Goal: Task Accomplishment & Management: Use online tool/utility

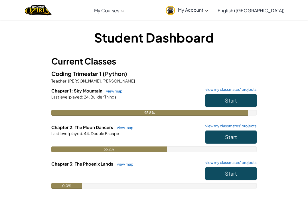
click at [230, 138] on span "Start" at bounding box center [231, 136] width 12 height 7
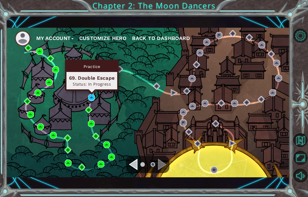
click at [104, 83] on div "Status: In Progress" at bounding box center [92, 83] width 46 height 5
click at [93, 97] on img at bounding box center [91, 97] width 7 height 7
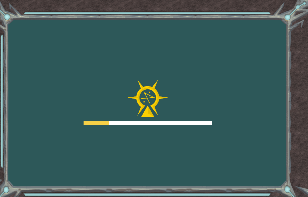
click at [93, 98] on div at bounding box center [148, 103] width 128 height 46
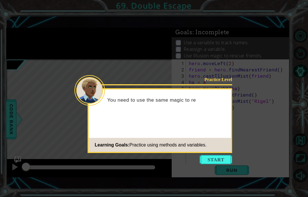
click at [216, 159] on button "Start" at bounding box center [216, 159] width 33 height 9
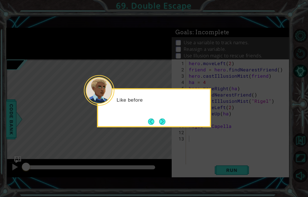
click at [161, 123] on button "Next" at bounding box center [162, 121] width 6 height 6
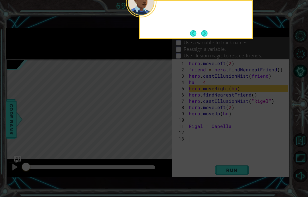
click at [162, 120] on icon at bounding box center [154, 45] width 308 height 301
click at [199, 32] on button "Back" at bounding box center [195, 33] width 11 height 6
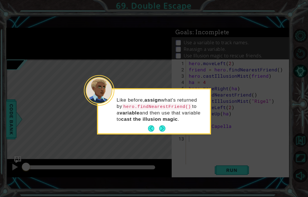
click at [161, 130] on button "Next" at bounding box center [162, 128] width 6 height 6
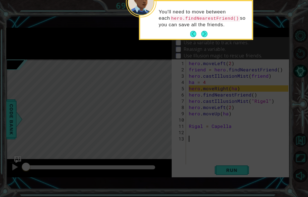
click at [202, 32] on button "Next" at bounding box center [204, 34] width 6 height 6
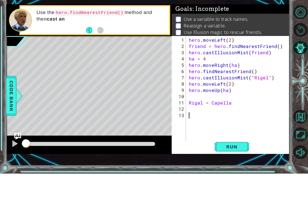
click at [236, 164] on button "Run" at bounding box center [232, 170] width 34 height 12
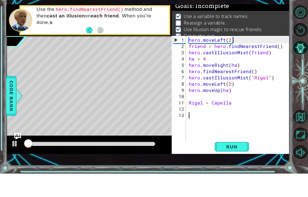
scroll to position [5, 0]
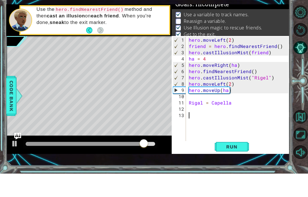
click at [199, 16] on div "1 ההההההההההההההההההההההההההההההההההההההההההההההההההההההההההההההההההההההההההההה…" at bounding box center [147, 102] width 283 height 173
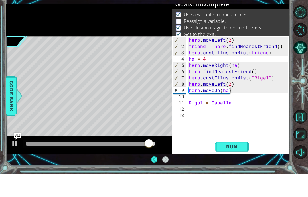
scroll to position [23, 0]
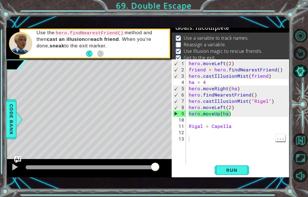
click at [191, 135] on div "hero . moveLeft ( 2 ) friend = hero . findNearestFriend ( ) hero . castIllusion…" at bounding box center [240, 119] width 104 height 119
click at [200, 128] on div "hero . moveLeft ( 2 ) friend = hero . findNearestFriend ( ) hero . castIllusion…" at bounding box center [240, 119] width 104 height 119
click at [193, 139] on div "hero . moveLeft ( 2 ) friend = hero . findNearestFriend ( ) hero . castIllusion…" at bounding box center [240, 119] width 104 height 119
click at [190, 132] on div "hero . moveLeft ( 2 ) friend = hero . findNearestFriend ( ) hero . castIllusion…" at bounding box center [240, 119] width 104 height 119
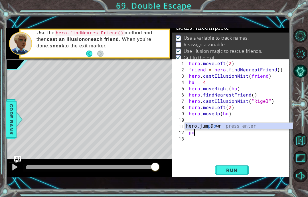
scroll to position [7, 13]
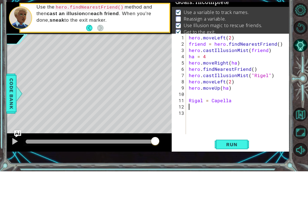
click at [238, 167] on span "Run" at bounding box center [231, 170] width 23 height 6
click at [230, 164] on button "Run" at bounding box center [232, 170] width 34 height 12
type textarea "abcde fg"
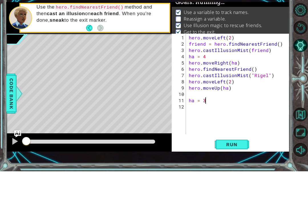
click at [230, 134] on div "hero . moveLeft ( 2 ) friend = hero . findNearestFriend ( ) hero . castIllusion…" at bounding box center [240, 116] width 104 height 113
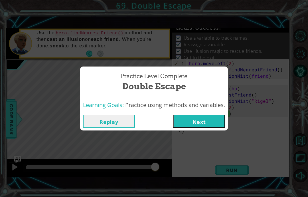
click at [200, 121] on button "Next" at bounding box center [199, 121] width 52 height 13
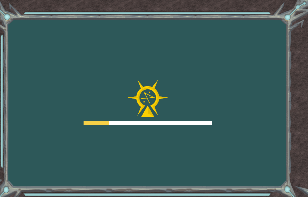
click at [210, 146] on div "Goals Error loading from server. Try refreshing the page. You'll need to join a…" at bounding box center [154, 98] width 308 height 197
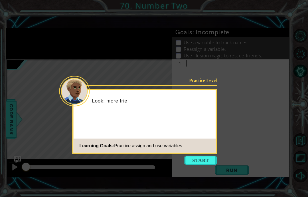
scroll to position [23, 0]
click at [203, 139] on footer "Learning Goals: Practice assign and use variables." at bounding box center [145, 146] width 142 height 14
click at [207, 156] on button "Start" at bounding box center [201, 160] width 33 height 9
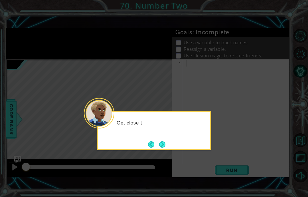
click at [161, 141] on button "Next" at bounding box center [162, 144] width 6 height 6
click at [163, 141] on button "Next" at bounding box center [162, 144] width 6 height 6
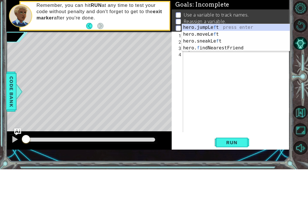
scroll to position [7, 10]
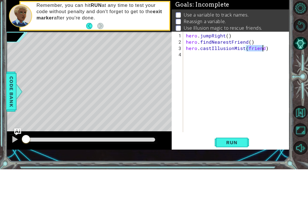
click at [242, 167] on span "Run" at bounding box center [231, 170] width 23 height 6
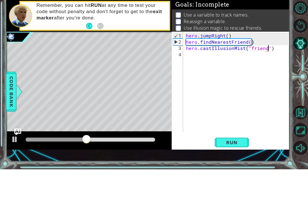
scroll to position [7, 21]
click at [232, 167] on span "Run" at bounding box center [231, 170] width 23 height 6
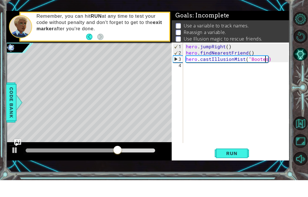
scroll to position [7, 10]
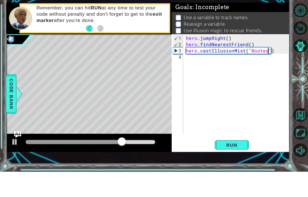
click at [234, 167] on span "Run" at bounding box center [231, 170] width 23 height 6
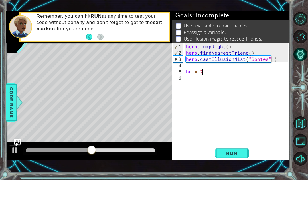
click at [235, 167] on span "Run" at bounding box center [231, 170] width 23 height 6
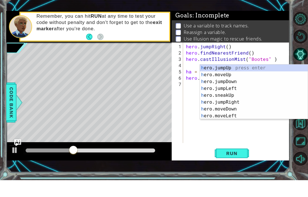
scroll to position [7, 13]
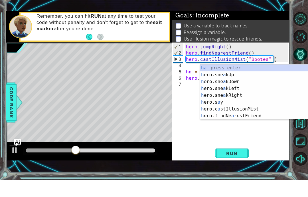
click at [229, 167] on span "Run" at bounding box center [231, 170] width 23 height 6
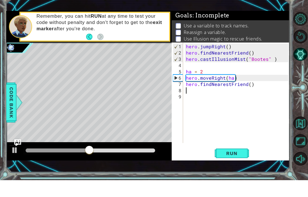
scroll to position [7, 10]
click at [238, 167] on span "Run" at bounding box center [231, 170] width 23 height 6
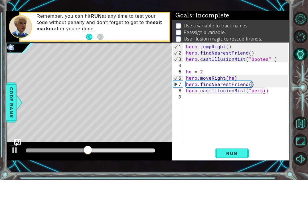
scroll to position [7, 24]
click at [234, 164] on button "Run" at bounding box center [232, 170] width 34 height 12
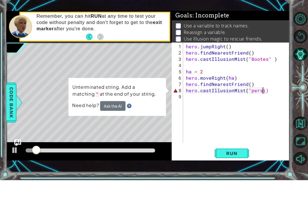
scroll to position [7, 10]
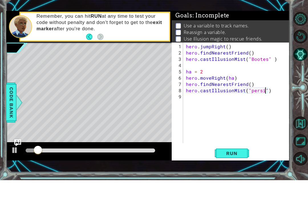
click at [236, 164] on button "Run" at bounding box center [232, 170] width 34 height 12
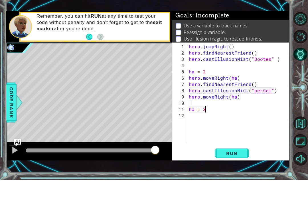
click at [239, 164] on button "Run" at bounding box center [232, 170] width 34 height 12
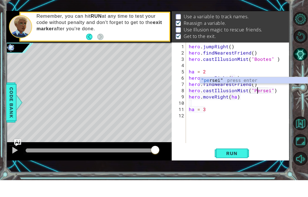
scroll to position [7, 13]
click at [236, 167] on span "Run" at bounding box center [231, 170] width 23 height 6
type textarea "abcde fg"
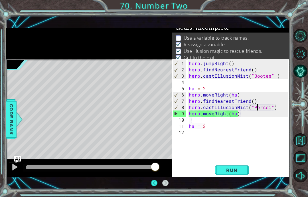
scroll to position [17, 0]
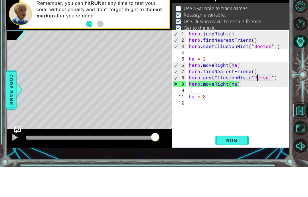
click at [304, 133] on button "Back to Map" at bounding box center [300, 140] width 14 height 14
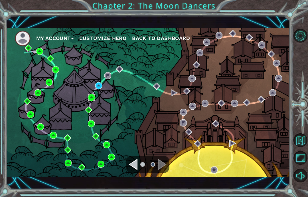
click at [91, 99] on img at bounding box center [91, 97] width 7 height 7
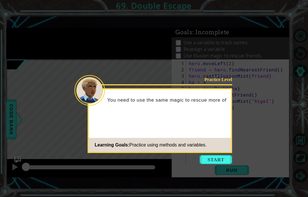
click at [222, 159] on button "Start" at bounding box center [216, 159] width 33 height 9
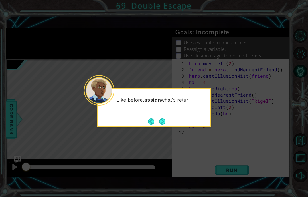
click at [160, 124] on button "Next" at bounding box center [162, 121] width 6 height 6
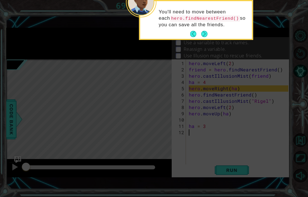
click at [202, 32] on button "Next" at bounding box center [204, 34] width 6 height 6
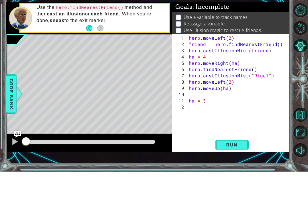
click at [235, 164] on button "Run" at bounding box center [232, 170] width 34 height 12
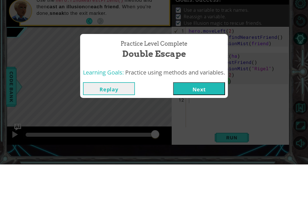
scroll to position [23, 0]
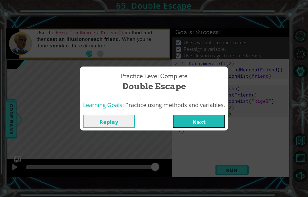
click at [208, 122] on button "Next" at bounding box center [199, 121] width 52 height 13
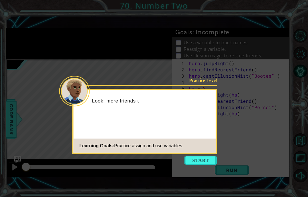
scroll to position [23, 0]
click at [208, 156] on button "Start" at bounding box center [201, 160] width 33 height 9
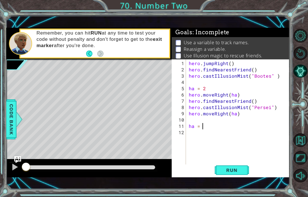
scroll to position [7, 10]
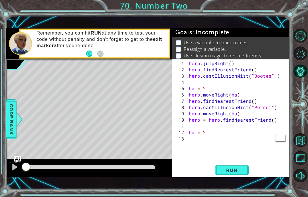
click at [209, 132] on div "hero . jumpRight ( ) hero . findNearestFriend ( ) hero . castIllusionMist ( "Bo…" at bounding box center [240, 116] width 104 height 113
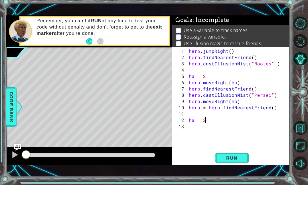
click at [238, 167] on span "Run" at bounding box center [231, 170] width 23 height 6
type textarea "abcde fg"
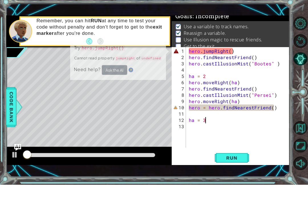
scroll to position [5, 0]
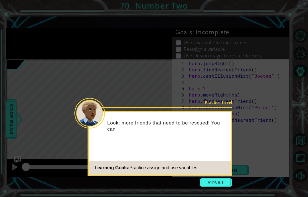
click at [219, 178] on button "Start" at bounding box center [216, 182] width 33 height 9
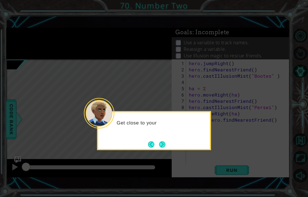
click at [164, 141] on button "Next" at bounding box center [162, 144] width 6 height 6
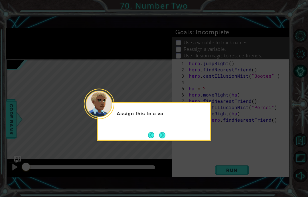
click at [164, 132] on button "Next" at bounding box center [162, 135] width 6 height 6
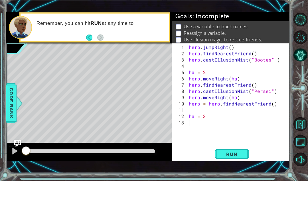
click at [238, 167] on span "Run" at bounding box center [231, 170] width 23 height 6
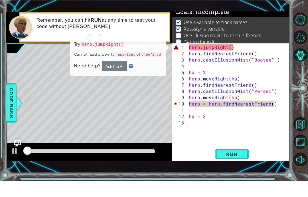
scroll to position [5, 0]
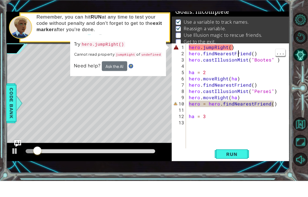
click at [229, 60] on div "hero . jumpRight ( ) hero . findNearestFriend ( ) hero . castIllusionMist ( "Bo…" at bounding box center [240, 119] width 104 height 119
click at [228, 60] on div "hero . jumpRight ( ) hero . findNearestFriend ( ) hero . castIllusionMist ( "Bo…" at bounding box center [240, 119] width 104 height 119
click at [232, 60] on div "hero . jumpRight ( ) hero . findNearestFriend ( ) hero . castIllusionMist ( "Bo…" at bounding box center [240, 119] width 104 height 119
click at [232, 59] on div "hero . jumpRight ( ) hero . findNearestFriend ( ) hero . castIllusionMist ( "Bo…" at bounding box center [238, 112] width 101 height 107
click at [229, 60] on div "hero . jumpRight ( ) hero . findNearestFriend ( ) hero . castIllusionMist ( "Bo…" at bounding box center [240, 119] width 104 height 119
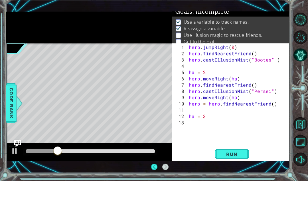
scroll to position [7, 10]
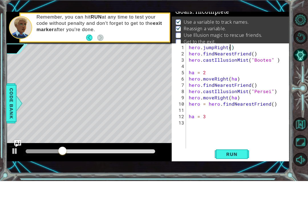
click at [227, 167] on span "Run" at bounding box center [231, 170] width 23 height 6
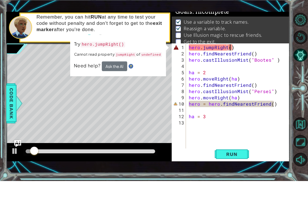
click at [107, 77] on button "Ask the AI" at bounding box center [114, 82] width 25 height 10
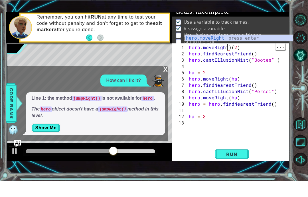
click at [229, 60] on div "hero . moveRight ) ( 2 ) hero . findNearestFriend ( ) hero . castIllusionMist (…" at bounding box center [240, 119] width 104 height 119
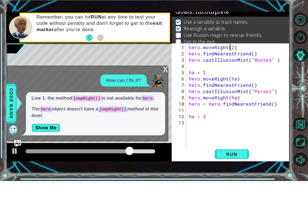
click at [236, 167] on span "Run" at bounding box center [231, 170] width 23 height 6
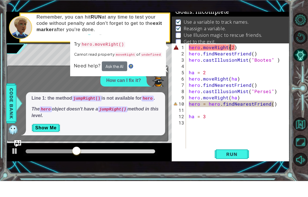
click at [40, 139] on button "Show Me" at bounding box center [46, 143] width 29 height 9
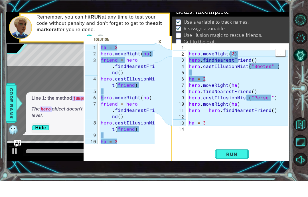
click at [234, 60] on div "hero . moveRight ( 2 ) hero . findNearestFriend ( ) hero . castIllusionMist ( "…" at bounding box center [240, 116] width 104 height 113
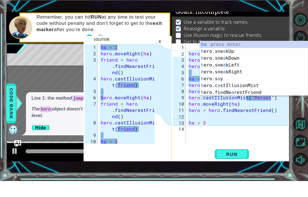
scroll to position [7, 13]
click at [163, 52] on div "×" at bounding box center [159, 57] width 9 height 10
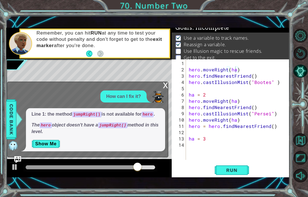
click at [166, 88] on div "x" at bounding box center [165, 85] width 5 height 6
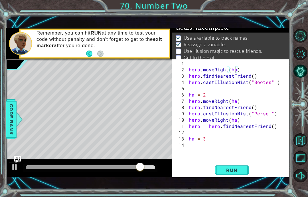
click at [188, 65] on div "hero . moveRight ( ha ) hero . findNearestFriend ( ) hero . castIllusionMist ( …" at bounding box center [238, 109] width 101 height 100
click at [193, 59] on p "Get to the exit." at bounding box center [200, 57] width 33 height 6
click at [193, 65] on div "hero . moveRight ( ha ) hero . findNearestFriend ( ) hero . castIllusionMist ( …" at bounding box center [240, 116] width 104 height 113
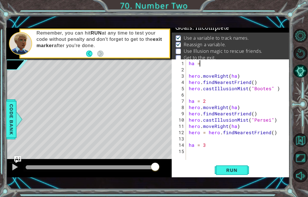
scroll to position [7, 10]
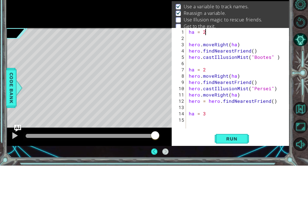
click at [233, 164] on button "Run" at bounding box center [232, 170] width 34 height 12
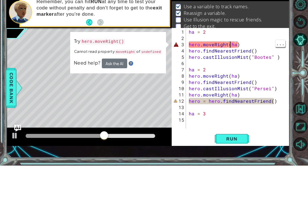
click at [229, 60] on div "ha = 2 hero . moveRight ( ha ) hero . findNearestFriend ( ) hero . castIllusion…" at bounding box center [240, 116] width 104 height 113
click at [274, 102] on div "ha = 2 hero . moveRight ( ha ) hero . findNearestFriend ( ) hero . castIllusion…" at bounding box center [240, 116] width 104 height 113
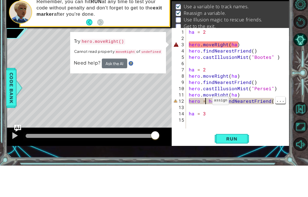
click at [200, 102] on div "ha = 2 hero . moveRight ( ha ) hero . findNearestFriend ( ) hero . castIllusion…" at bounding box center [240, 116] width 104 height 113
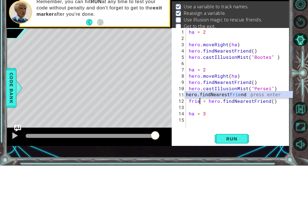
scroll to position [7, 21]
click at [234, 167] on span "Run" at bounding box center [231, 170] width 23 height 6
type textarea "abcde fg"
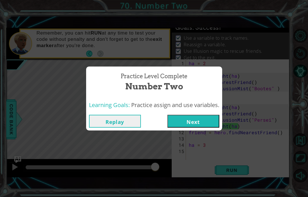
click at [208, 117] on button "Next" at bounding box center [193, 121] width 52 height 13
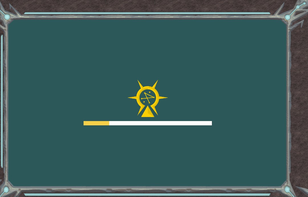
click at [196, 143] on div "Goals Error loading from server. Try refreshing the page. You'll need to join a…" at bounding box center [154, 98] width 308 height 197
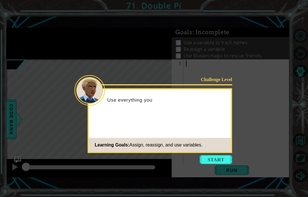
scroll to position [23, 0]
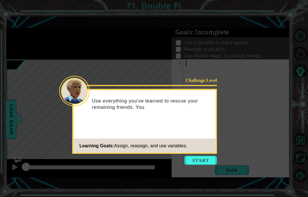
click at [202, 156] on button "Start" at bounding box center [201, 160] width 33 height 9
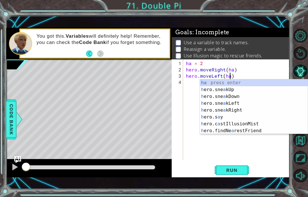
scroll to position [7, 13]
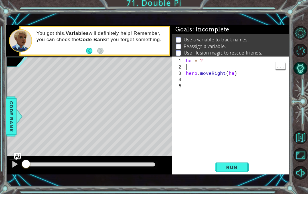
click at [194, 69] on div "ha = 2 hero . moveRight ( ha )" at bounding box center [238, 116] width 106 height 113
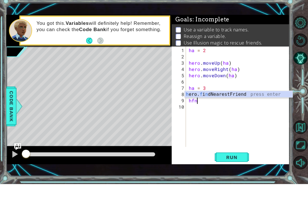
scroll to position [7, 16]
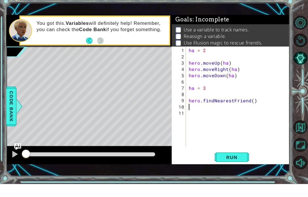
click at [231, 167] on span "Run" at bounding box center [231, 170] width 23 height 6
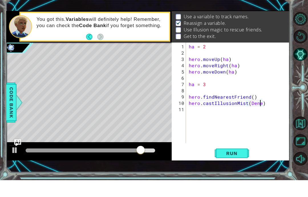
scroll to position [7, 21]
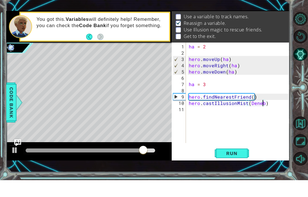
click at [234, 167] on span "Run" at bounding box center [231, 170] width 23 height 6
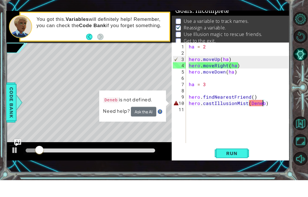
scroll to position [7, 10]
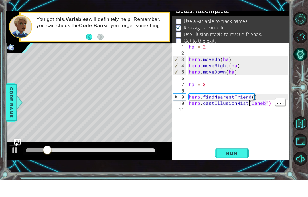
click at [250, 102] on div "ha = 2 hero . moveUp ( ha ) hero . moveRight ( ha ) hero . moveDown ( ha ) ha =…" at bounding box center [240, 116] width 104 height 113
click at [232, 167] on span "Run" at bounding box center [231, 170] width 23 height 6
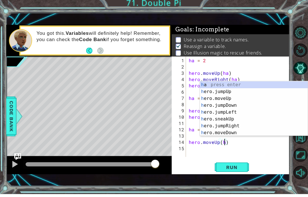
scroll to position [7, 13]
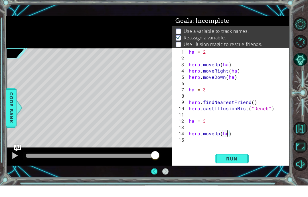
click at [235, 167] on span "Run" at bounding box center [231, 170] width 23 height 6
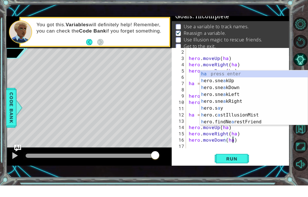
click at [224, 167] on span "Run" at bounding box center [231, 170] width 23 height 6
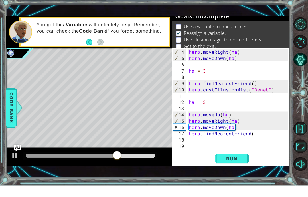
scroll to position [19, 0]
click at [237, 167] on span "Run" at bounding box center [231, 170] width 23 height 6
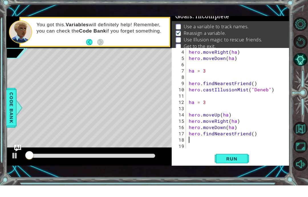
click at [131, 165] on div at bounding box center [91, 167] width 130 height 4
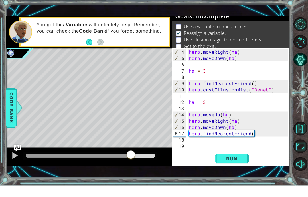
click at [145, 165] on div at bounding box center [91, 167] width 130 height 4
click at [123, 159] on div at bounding box center [89, 168] width 166 height 18
click at [117, 165] on div at bounding box center [85, 167] width 119 height 4
click at [135, 165] on div at bounding box center [91, 167] width 130 height 4
click at [106, 165] on div at bounding box center [91, 167] width 130 height 4
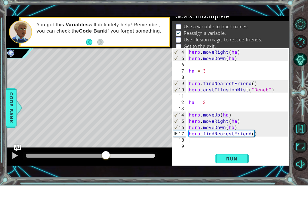
click at [96, 165] on div at bounding box center [91, 167] width 130 height 4
click at [84, 165] on div at bounding box center [61, 167] width 70 height 4
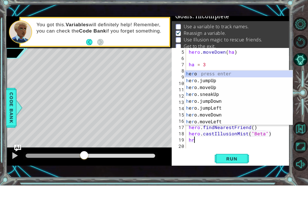
scroll to position [7, 13]
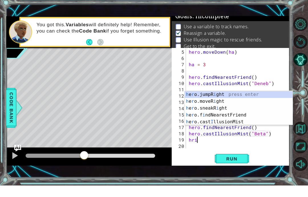
type textarea "abcde fg"
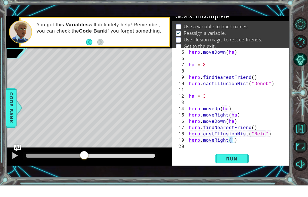
click at [238, 164] on button "Run" at bounding box center [232, 170] width 34 height 12
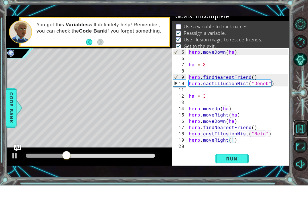
click at [300, 141] on button "Back to Map" at bounding box center [300, 140] width 14 height 14
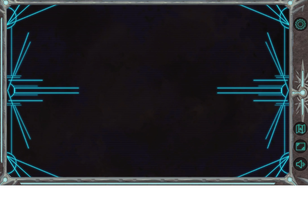
scroll to position [13, 0]
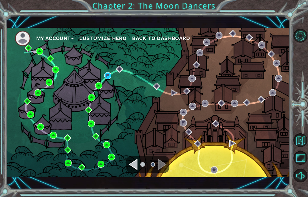
click at [100, 100] on div "My Account Customize Hero Back to Dashboard" at bounding box center [147, 102] width 283 height 149
click at [94, 92] on div "My Account Customize Hero Back to Dashboard" at bounding box center [147, 102] width 283 height 149
click at [90, 101] on img at bounding box center [91, 97] width 7 height 7
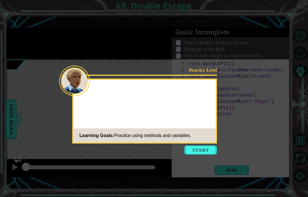
scroll to position [13, 0]
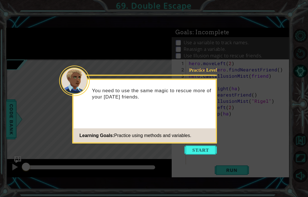
click at [202, 131] on div "Practice Level You need to use the same magic to rescue more of your carnival f…" at bounding box center [144, 111] width 145 height 65
click at [199, 145] on button "Start" at bounding box center [201, 149] width 33 height 9
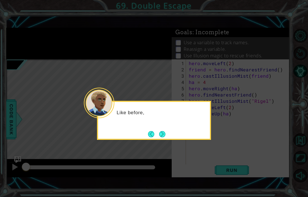
click at [160, 131] on button "Next" at bounding box center [162, 134] width 6 height 6
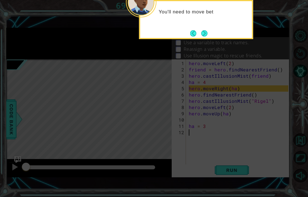
click at [206, 30] on button "Next" at bounding box center [204, 33] width 6 height 6
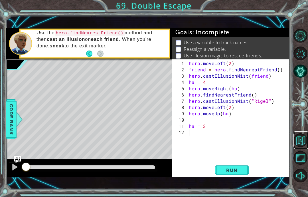
click at [305, 147] on button "Back to Map" at bounding box center [300, 140] width 14 height 14
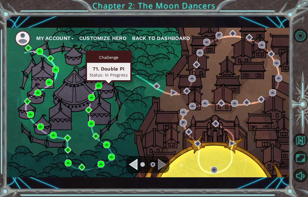
click at [109, 75] on img at bounding box center [107, 75] width 7 height 7
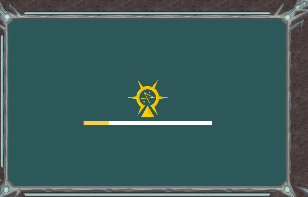
click at [110, 86] on div at bounding box center [148, 103] width 128 height 46
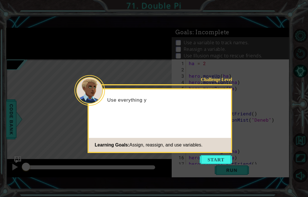
scroll to position [19, 0]
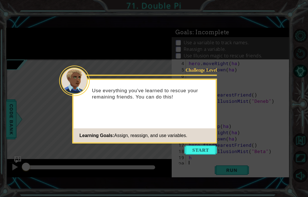
click at [204, 145] on button "Start" at bounding box center [201, 149] width 33 height 9
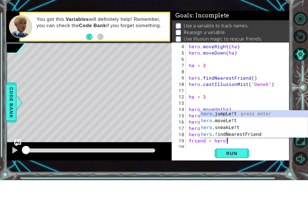
scroll to position [7, 21]
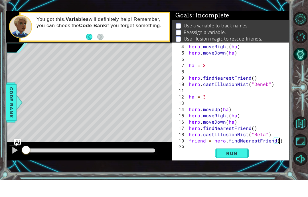
click at [239, 167] on span "Run" at bounding box center [231, 170] width 23 height 6
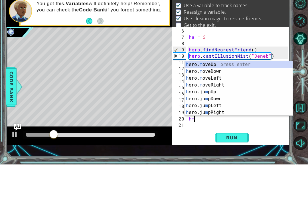
scroll to position [7, 16]
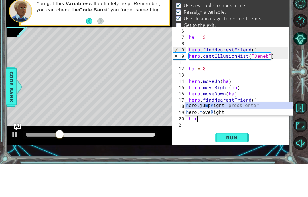
type textarea "abcde fg"
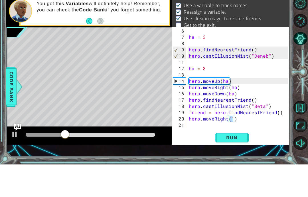
click at [240, 167] on span "Run" at bounding box center [231, 170] width 23 height 6
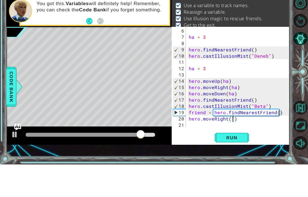
scroll to position [31, 0]
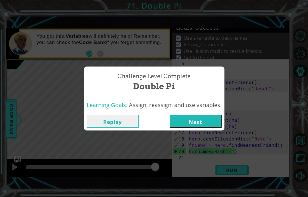
click at [202, 118] on button "Next" at bounding box center [196, 121] width 52 height 13
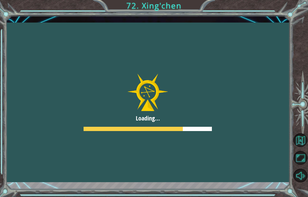
click at [201, 141] on div at bounding box center [147, 102] width 283 height 159
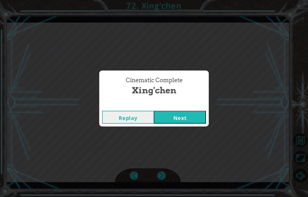
click at [186, 144] on div "Cinematic Complete Xing'chen Replay Next" at bounding box center [154, 98] width 308 height 197
click at [188, 139] on div "Cinematic Complete Xing'chen Replay Next" at bounding box center [154, 98] width 308 height 197
click at [184, 136] on div "Cinematic Complete Xing'chen Replay Next" at bounding box center [154, 98] width 308 height 197
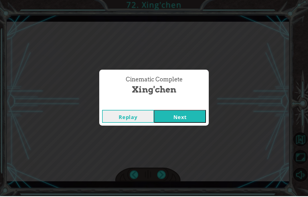
click at [189, 117] on button "Next" at bounding box center [180, 117] width 52 height 13
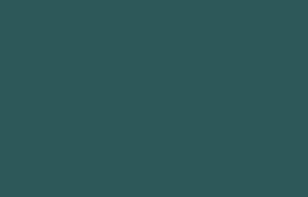
scroll to position [23, 0]
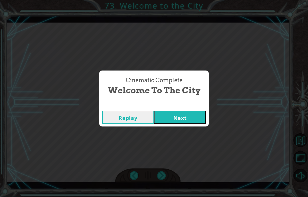
click at [180, 117] on button "Next" at bounding box center [180, 117] width 52 height 13
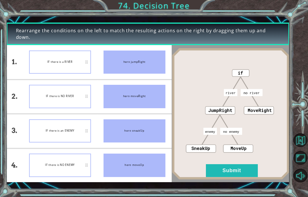
click at [231, 173] on button "Submit" at bounding box center [232, 170] width 52 height 13
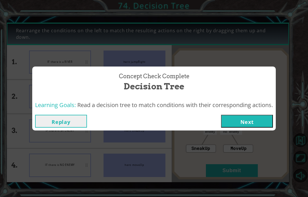
click at [251, 120] on button "Next" at bounding box center [247, 121] width 52 height 13
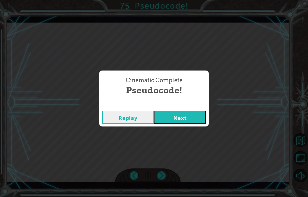
click at [196, 112] on button "Next" at bounding box center [180, 117] width 52 height 13
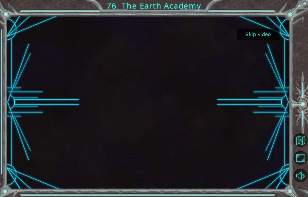
click at [266, 60] on div at bounding box center [147, 102] width 283 height 159
click at [259, 52] on div at bounding box center [147, 102] width 283 height 159
click at [257, 52] on div at bounding box center [147, 102] width 283 height 159
click at [260, 54] on div at bounding box center [147, 102] width 283 height 159
click at [262, 49] on div at bounding box center [147, 102] width 283 height 159
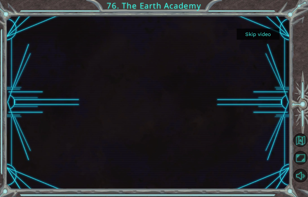
click at [252, 60] on div at bounding box center [147, 102] width 283 height 159
click at [260, 50] on div at bounding box center [147, 102] width 283 height 159
click at [260, 59] on div at bounding box center [147, 102] width 283 height 159
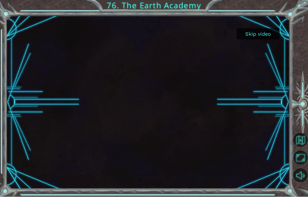
click at [252, 34] on button "Skip video" at bounding box center [258, 34] width 43 height 11
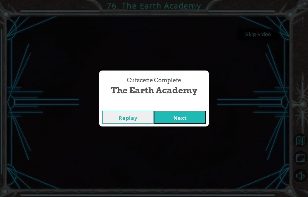
click at [185, 116] on button "Next" at bounding box center [180, 117] width 52 height 13
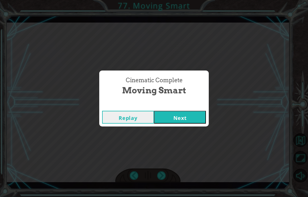
click at [182, 136] on div "Cinematic Complete Moving Smart Replay Next" at bounding box center [154, 98] width 308 height 197
click at [186, 139] on div "Cinematic Complete Moving Smart Replay Next" at bounding box center [154, 98] width 308 height 197
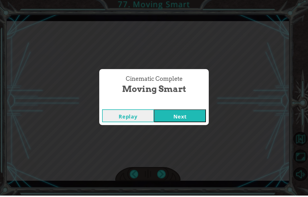
click at [187, 112] on button "Next" at bounding box center [180, 117] width 52 height 13
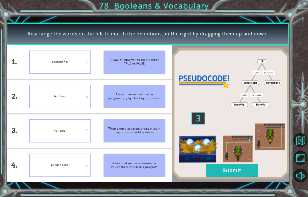
click at [223, 172] on button "Submit" at bounding box center [232, 170] width 52 height 13
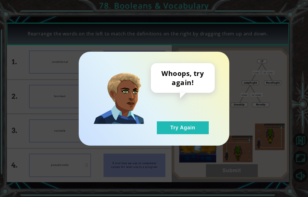
click at [179, 130] on button "Try Again" at bounding box center [183, 127] width 52 height 13
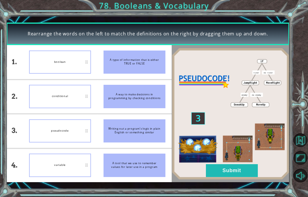
click at [233, 171] on button "Submit" at bounding box center [232, 170] width 52 height 13
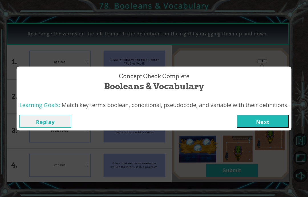
click at [274, 123] on button "Next" at bounding box center [263, 121] width 52 height 13
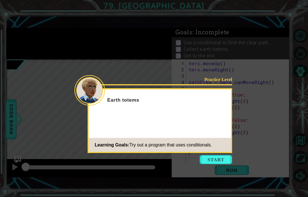
click at [226, 125] on div "Practice Level Earth totems Learning Goals: Try out a program that uses conditi…" at bounding box center [160, 120] width 145 height 65
click at [216, 160] on button "Start" at bounding box center [216, 159] width 33 height 9
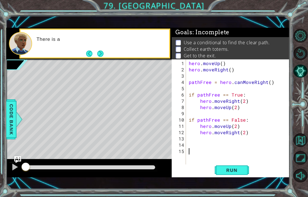
scroll to position [23, 0]
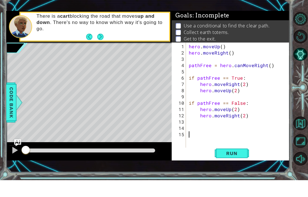
click at [236, 167] on span "Run" at bounding box center [231, 170] width 23 height 6
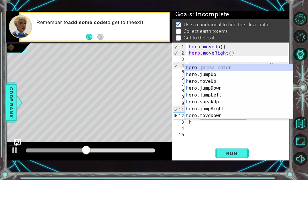
scroll to position [7, 13]
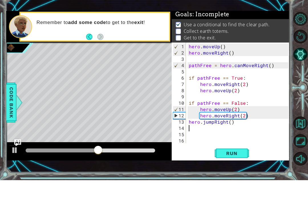
click at [224, 143] on div "hero . moveUp ( ) hero . moveRight ( ) pathFree = hero . canMoveRight ( ) if pa…" at bounding box center [240, 116] width 104 height 113
click at [238, 167] on span "Run" at bounding box center [231, 170] width 23 height 6
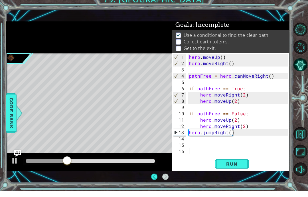
scroll to position [10, 0]
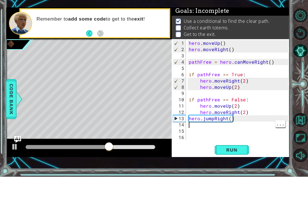
click at [193, 122] on div "hero . moveUp ( ) hero . moveRight ( ) pathFree = hero . canMoveRight ( ) if pa…" at bounding box center [240, 116] width 104 height 113
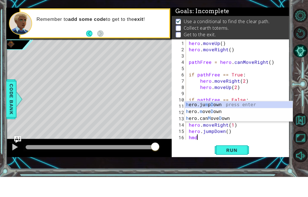
scroll to position [7, 16]
type textarea "abcde fg"
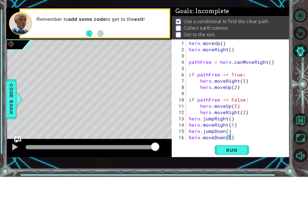
click at [240, 164] on button "Run" at bounding box center [232, 170] width 34 height 12
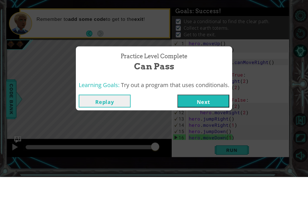
scroll to position [23, 0]
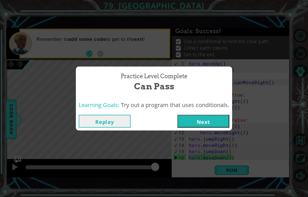
click at [215, 118] on button "Next" at bounding box center [203, 121] width 52 height 13
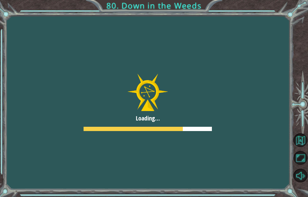
scroll to position [23, 0]
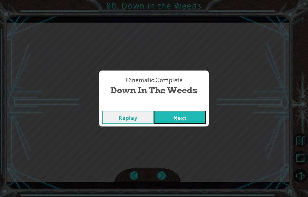
click at [190, 119] on button "Next" at bounding box center [180, 117] width 52 height 13
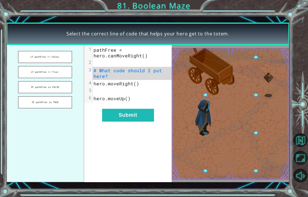
click at [51, 53] on button "if pathFree == False:" at bounding box center [45, 57] width 54 height 12
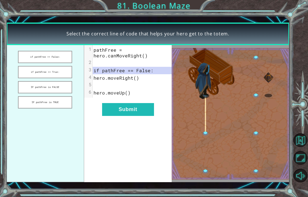
click at [53, 71] on button "if pathFree == True:" at bounding box center [45, 72] width 54 height 12
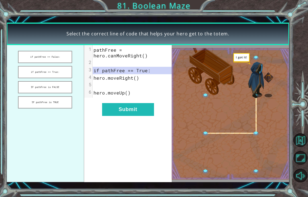
click at [125, 114] on button "Submit" at bounding box center [128, 109] width 52 height 13
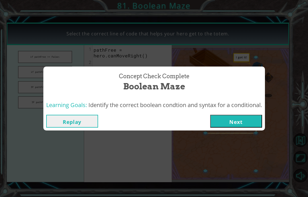
click at [248, 119] on button "Next" at bounding box center [236, 121] width 52 height 13
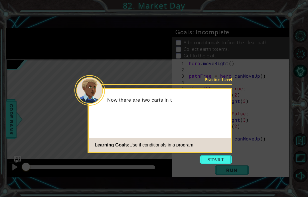
click at [218, 157] on button "Start" at bounding box center [216, 159] width 33 height 9
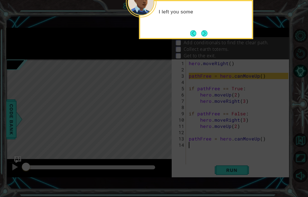
click at [207, 32] on button "Next" at bounding box center [204, 33] width 6 height 6
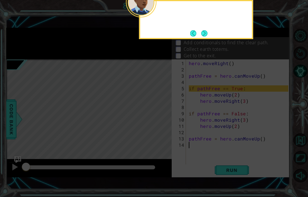
click at [203, 35] on button "Next" at bounding box center [204, 33] width 6 height 6
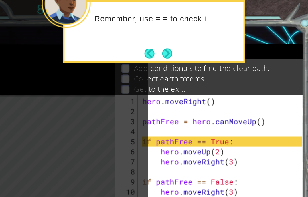
click at [201, 31] on button "Next" at bounding box center [204, 33] width 7 height 7
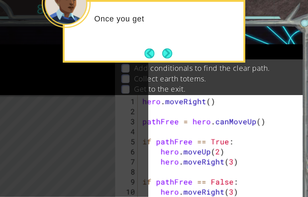
click at [201, 33] on button "Next" at bounding box center [204, 33] width 6 height 6
click at [201, 32] on button "Next" at bounding box center [204, 33] width 6 height 6
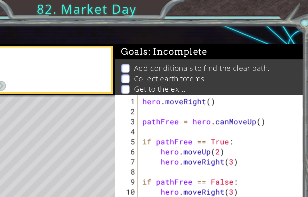
click at [193, 32] on span ": Incomplete" at bounding box center [211, 32] width 37 height 7
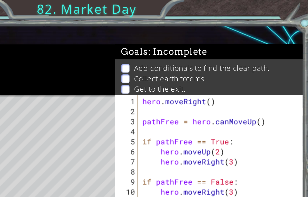
scroll to position [0, 0]
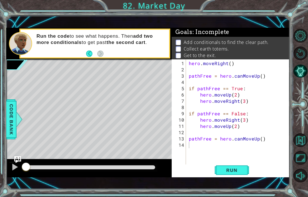
click at [234, 173] on span "Run" at bounding box center [231, 170] width 23 height 6
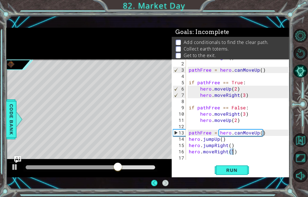
scroll to position [0, 0]
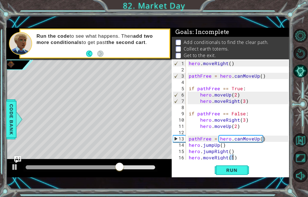
click at [237, 173] on span "Run" at bounding box center [231, 170] width 23 height 6
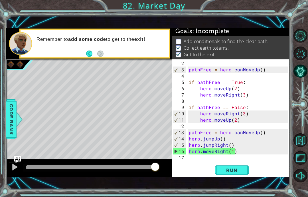
scroll to position [6, 0]
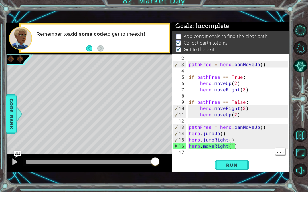
click at [17, 163] on img "Ask AI" at bounding box center [17, 159] width 7 height 7
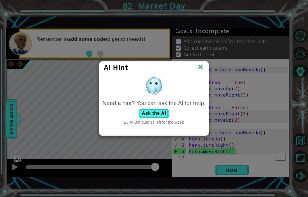
click at [157, 118] on button "Ask the AI" at bounding box center [154, 113] width 32 height 9
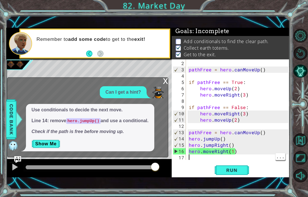
click at [48, 148] on button "Show Me" at bounding box center [46, 143] width 29 height 9
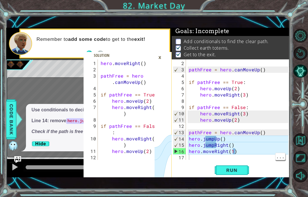
click at [164, 62] on div "×" at bounding box center [159, 57] width 9 height 10
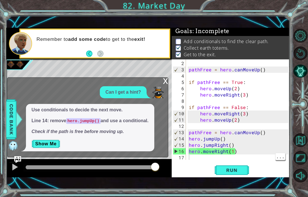
click at [16, 163] on img "Ask AI" at bounding box center [17, 159] width 7 height 7
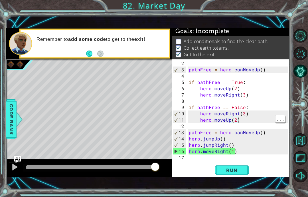
click at [242, 133] on div "pathFree = hero . canMoveUp ( ) if pathFree == True : hero . moveUp ( 2 ) hero …" at bounding box center [240, 116] width 104 height 113
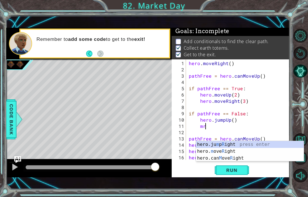
scroll to position [7, 10]
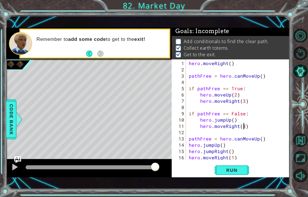
click at [237, 173] on span "Run" at bounding box center [231, 170] width 23 height 6
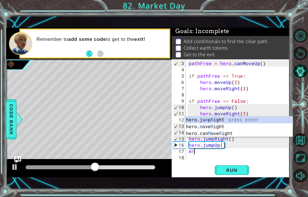
scroll to position [7, 16]
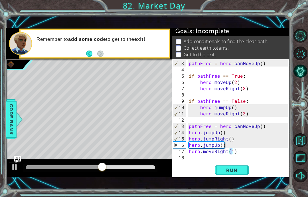
click at [236, 173] on span "Run" at bounding box center [231, 170] width 23 height 6
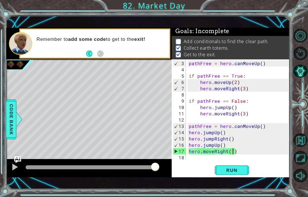
click at [236, 173] on span "Run" at bounding box center [231, 170] width 23 height 6
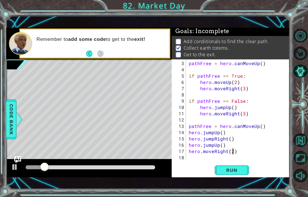
scroll to position [7, 10]
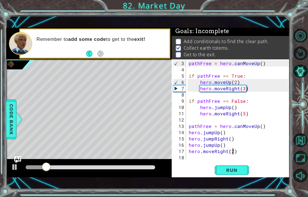
click at [225, 176] on button "Run" at bounding box center [232, 170] width 34 height 12
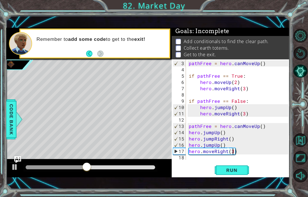
click at [230, 173] on span "Run" at bounding box center [231, 170] width 23 height 6
type textarea "abcde fg"
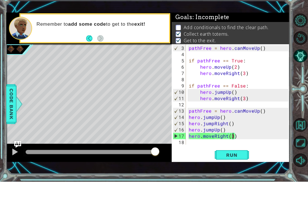
scroll to position [17, 0]
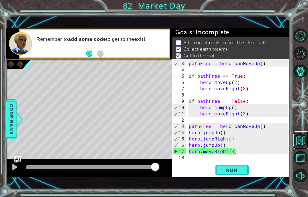
click at [301, 147] on button "Back to Map" at bounding box center [300, 140] width 14 height 14
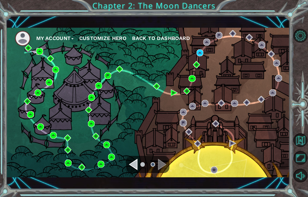
click at [40, 54] on img at bounding box center [39, 51] width 7 height 7
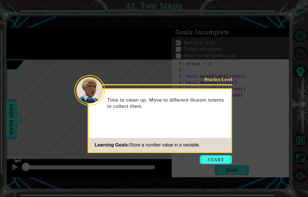
click at [188, 152] on div "Practice Level Time to clean up. Move to different illusion totems to collect t…" at bounding box center [160, 120] width 145 height 65
click at [207, 155] on button "Start" at bounding box center [216, 159] width 33 height 9
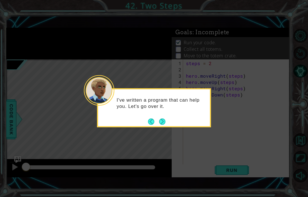
click at [163, 113] on div "I've written a program that can help you. Let's go over it." at bounding box center [154, 106] width 112 height 29
click at [165, 120] on button "Next" at bounding box center [162, 121] width 6 height 6
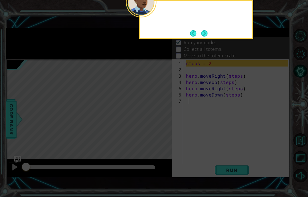
scroll to position [23, 0]
click at [296, 149] on icon at bounding box center [154, 45] width 308 height 301
click at [201, 30] on button "Next" at bounding box center [204, 33] width 6 height 6
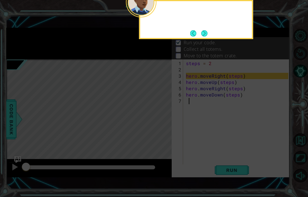
click at [203, 30] on button "Next" at bounding box center [204, 33] width 7 height 7
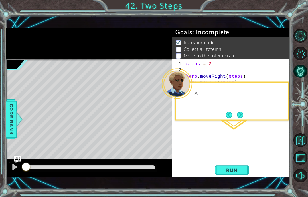
scroll to position [0, 0]
click at [304, 147] on button "Back to Map" at bounding box center [300, 140] width 14 height 14
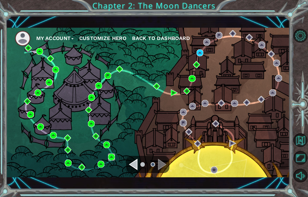
click at [115, 157] on img at bounding box center [111, 156] width 7 height 7
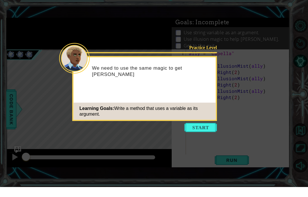
type textarea "abcde fg"
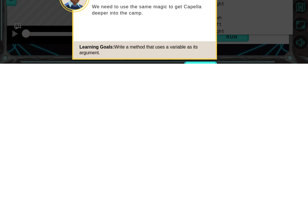
scroll to position [23, 0]
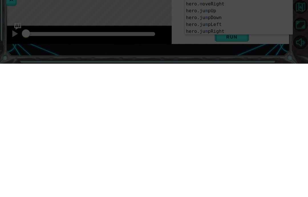
click at [263, 53] on icon at bounding box center [154, 98] width 308 height 197
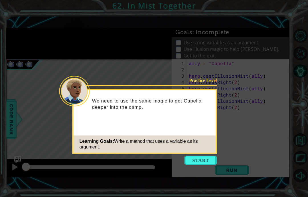
click at [198, 156] on button "Start" at bounding box center [201, 160] width 33 height 9
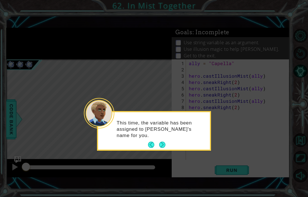
click at [159, 141] on button "Next" at bounding box center [162, 144] width 6 height 6
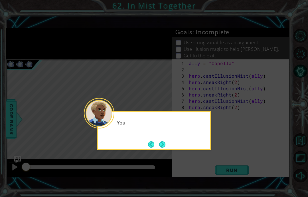
click at [165, 141] on button "Next" at bounding box center [162, 144] width 6 height 6
click at [160, 141] on button "Next" at bounding box center [162, 144] width 7 height 7
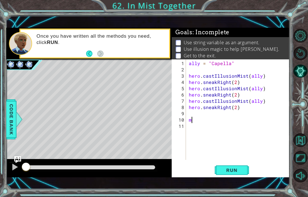
click at [243, 170] on span "Run" at bounding box center [231, 170] width 23 height 6
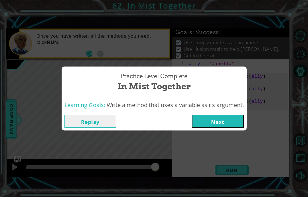
click at [99, 119] on button "Replay" at bounding box center [90, 121] width 52 height 13
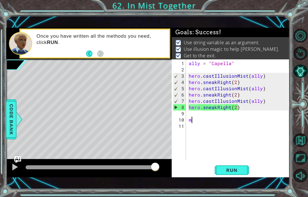
scroll to position [22, 0]
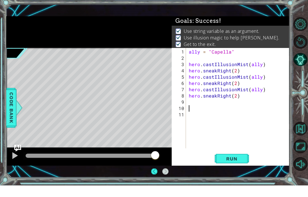
click at [232, 167] on span "Run" at bounding box center [231, 170] width 23 height 6
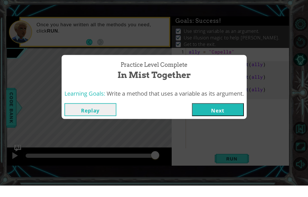
scroll to position [23, 0]
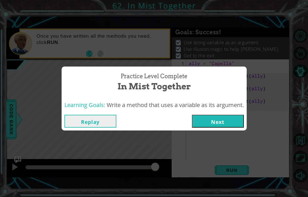
click at [86, 127] on button "Replay" at bounding box center [90, 121] width 52 height 13
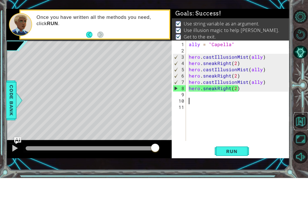
click at [296, 133] on button "Back to Map" at bounding box center [300, 140] width 14 height 14
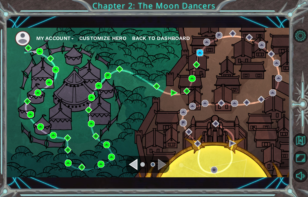
click at [197, 53] on img at bounding box center [200, 52] width 7 height 7
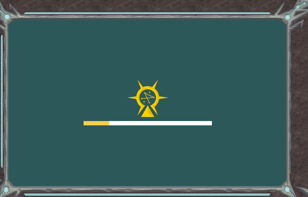
click at [208, 36] on div "Goals Error loading from server. Try refreshing the page. You'll need to join a…" at bounding box center [154, 98] width 308 height 197
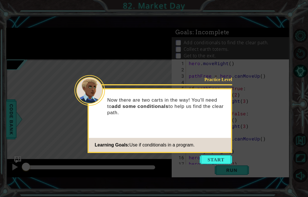
click at [213, 160] on button "Start" at bounding box center [216, 159] width 33 height 9
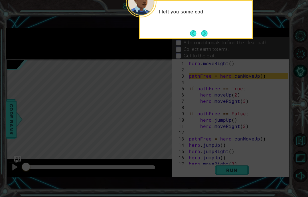
click at [207, 35] on button "Next" at bounding box center [204, 33] width 6 height 6
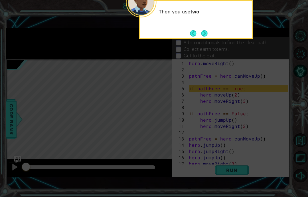
click at [207, 34] on button "Next" at bounding box center [204, 33] width 6 height 6
click at [202, 35] on button "Next" at bounding box center [204, 33] width 6 height 6
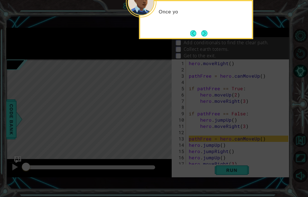
click at [205, 36] on button "Next" at bounding box center [204, 33] width 6 height 6
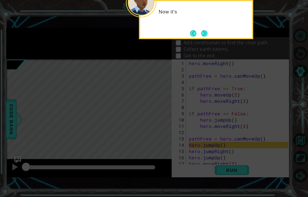
click at [203, 33] on button "Next" at bounding box center [204, 33] width 6 height 6
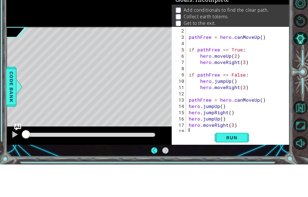
scroll to position [23, 0]
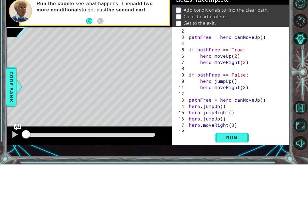
click at [239, 167] on span "Run" at bounding box center [231, 170] width 23 height 6
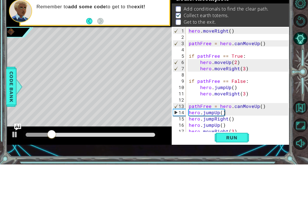
scroll to position [6, 0]
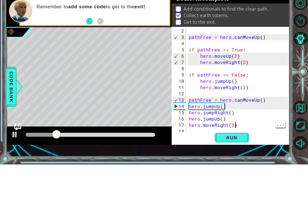
click at [235, 122] on div "pathFree = hero . canMoveUp ( ) if pathFree == True : hero . moveUp ( 2 ) hero …" at bounding box center [240, 119] width 104 height 119
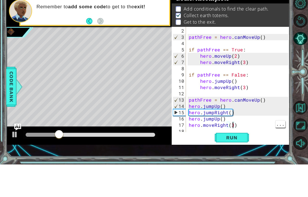
click at [232, 126] on div "pathFree = hero . canMoveUp ( ) if pathFree == True : hero . moveUp ( 2 ) hero …" at bounding box center [240, 119] width 104 height 119
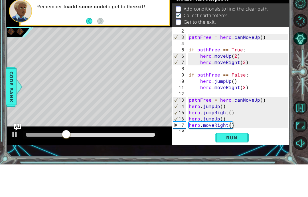
scroll to position [7, 10]
click at [237, 164] on button "Run" at bounding box center [232, 170] width 34 height 12
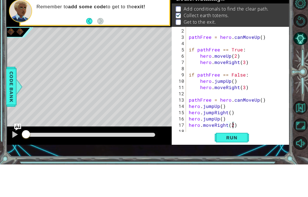
click at [244, 164] on button "Run" at bounding box center [232, 170] width 34 height 12
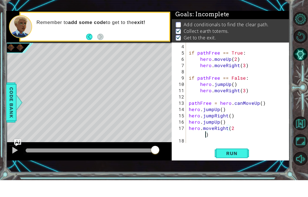
scroll to position [13, 0]
click at [252, 131] on div "if pathFree == True : hero . moveUp ( 2 ) hero . moveRight ( 3 ) if pathFree ==…" at bounding box center [240, 116] width 104 height 113
click at [238, 128] on div "if pathFree == True : hero . moveUp ( 2 ) hero . moveRight ( 3 ) if pathFree ==…" at bounding box center [240, 116] width 104 height 113
click at [237, 123] on div "if pathFree == True : hero . moveUp ( 2 ) hero . moveRight ( 3 ) if pathFree ==…" at bounding box center [240, 116] width 104 height 113
click at [234, 128] on div "if pathFree == True : hero . moveUp ( 2 ) hero . moveRight ( 3 ) if pathFree ==…" at bounding box center [240, 116] width 104 height 113
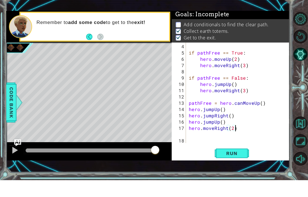
click at [244, 164] on button "Run" at bounding box center [232, 170] width 34 height 12
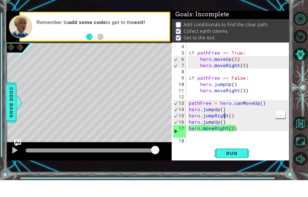
click at [226, 116] on div "if pathFree == True : hero . moveUp ( 2 ) hero . moveRight ( 3 ) if pathFree ==…" at bounding box center [240, 116] width 104 height 113
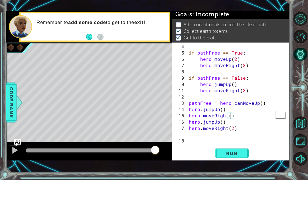
scroll to position [7, 10]
click at [242, 167] on span "Run" at bounding box center [231, 170] width 23 height 6
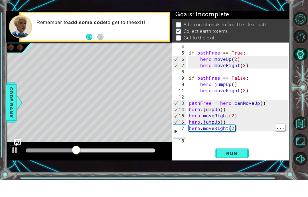
click at [232, 127] on div "if pathFree == True : hero . moveUp ( 2 ) hero . moveRight ( 3 ) if pathFree ==…" at bounding box center [240, 116] width 104 height 113
click at [237, 167] on span "Run" at bounding box center [231, 170] width 23 height 6
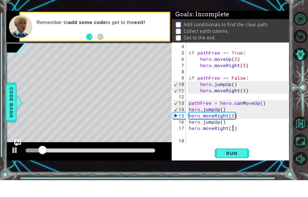
click at [231, 146] on div "ab1cde fg 4 5 6 7 8 9 10 11 12 13 14 15 16 17 18 if pathFree == True : hero . m…" at bounding box center [231, 118] width 118 height 118
type textarea "abcde fg"
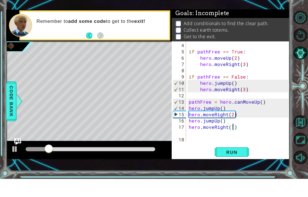
click at [240, 141] on div "if pathFree == True : hero . moveUp ( 2 ) hero . moveRight ( 3 ) if pathFree ==…" at bounding box center [240, 116] width 104 height 113
click at [241, 167] on span "Run" at bounding box center [231, 170] width 23 height 6
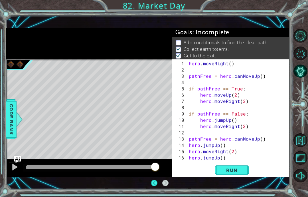
scroll to position [6, 0]
